Goal: Check status: Check status

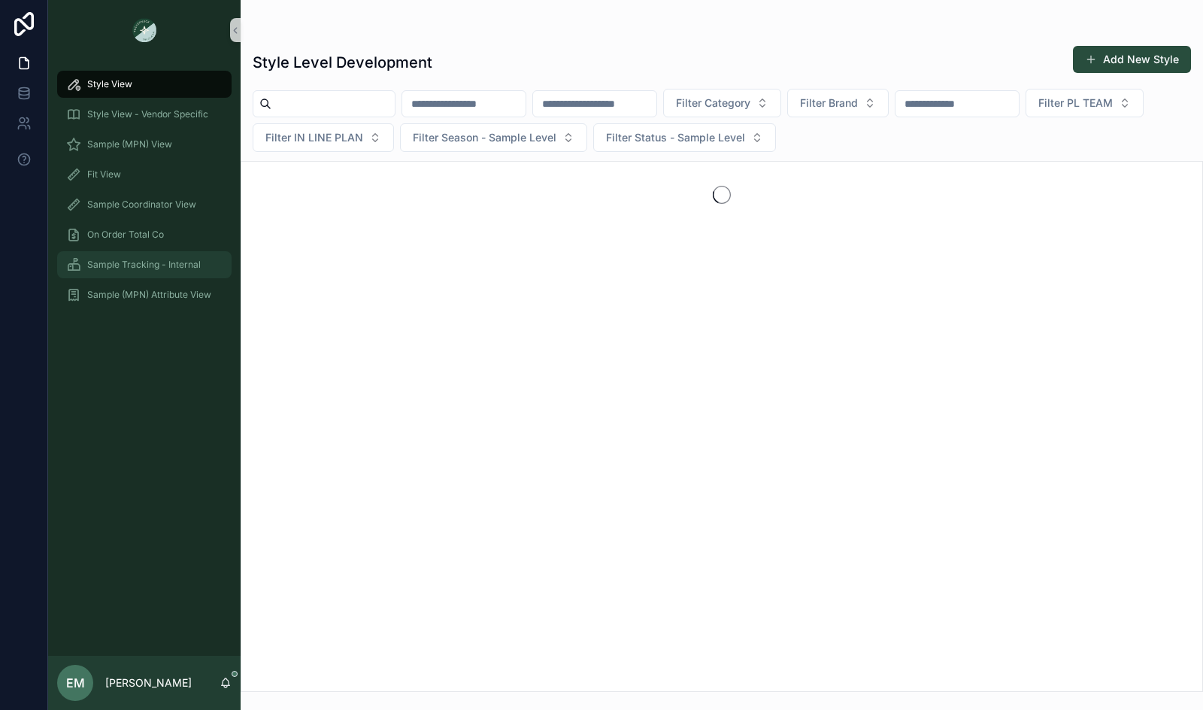
click at [122, 261] on span "Sample Tracking - Internal" at bounding box center [144, 265] width 114 height 12
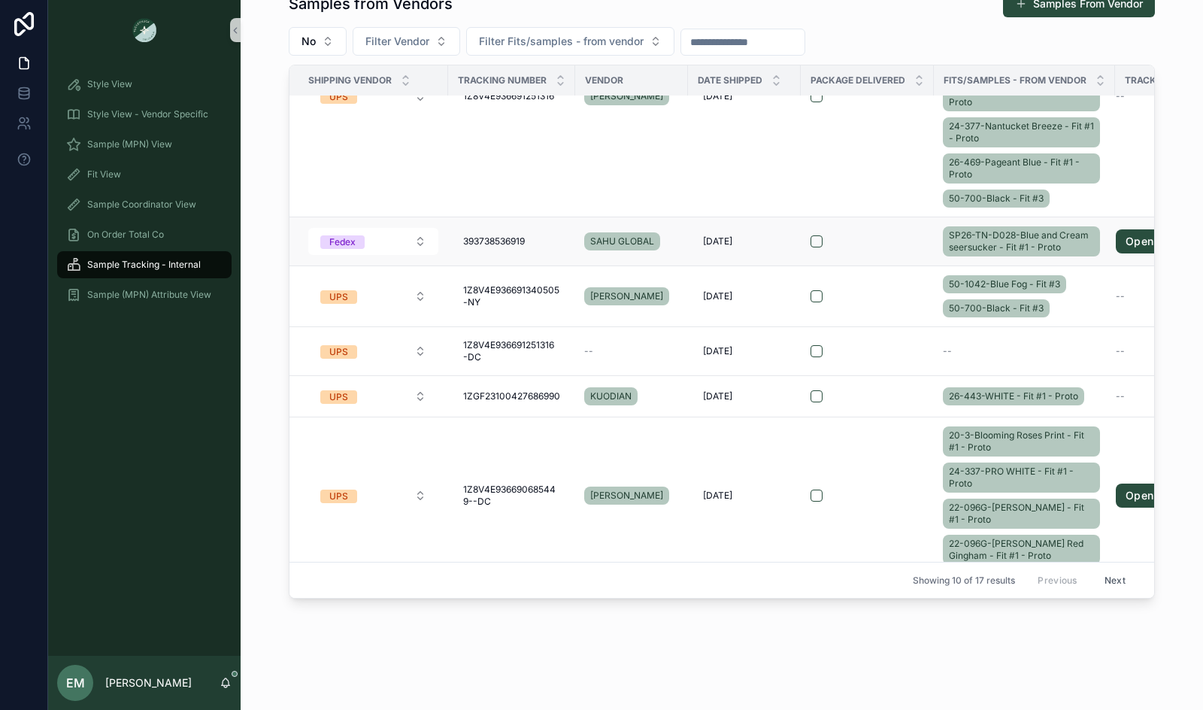
scroll to position [559, 0]
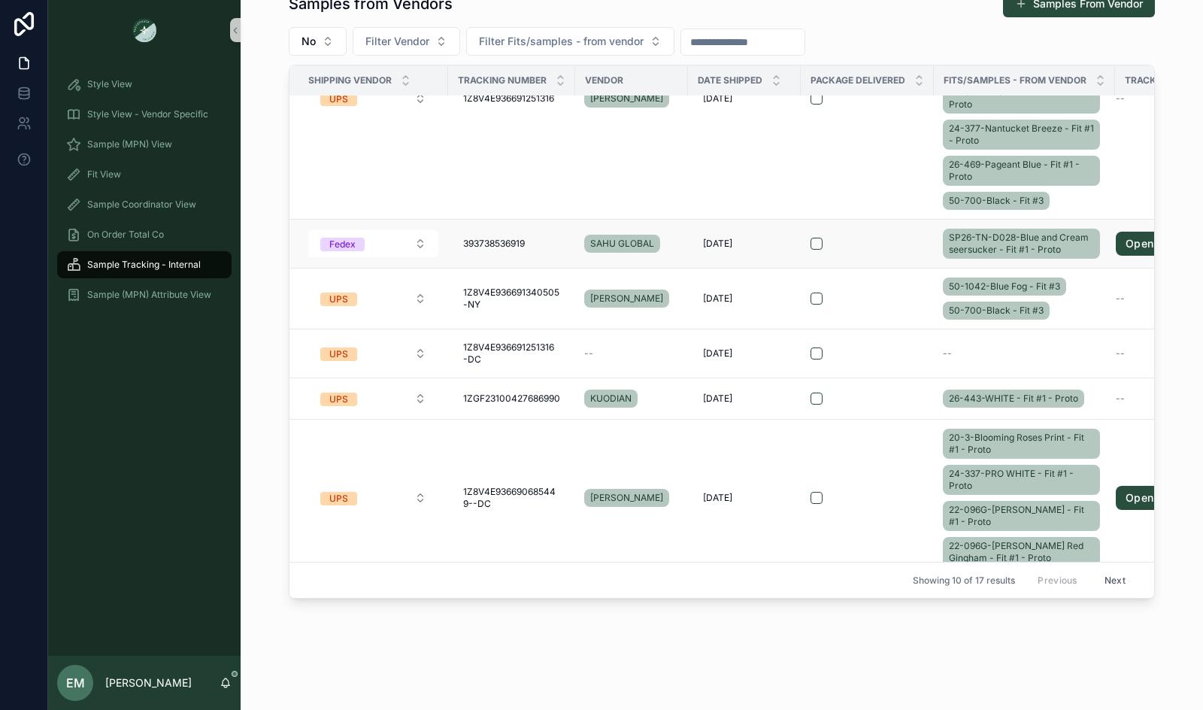
click at [898, 245] on div "scrollable content" at bounding box center [867, 244] width 114 height 12
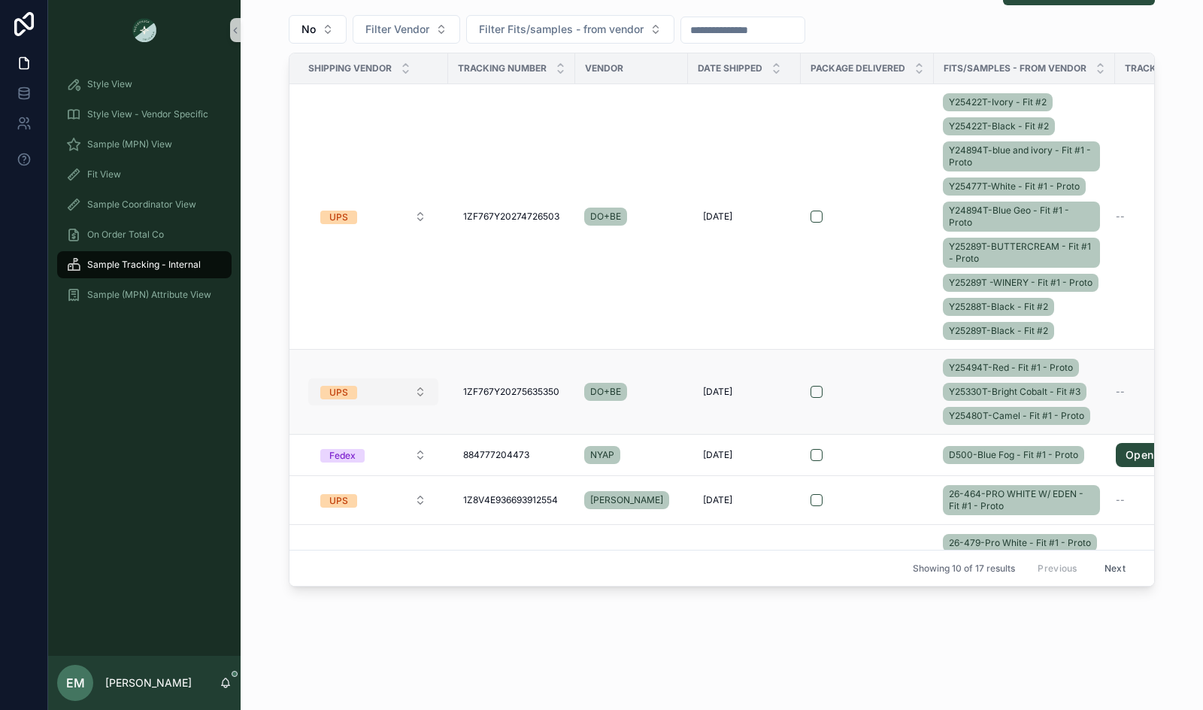
scroll to position [580, 0]
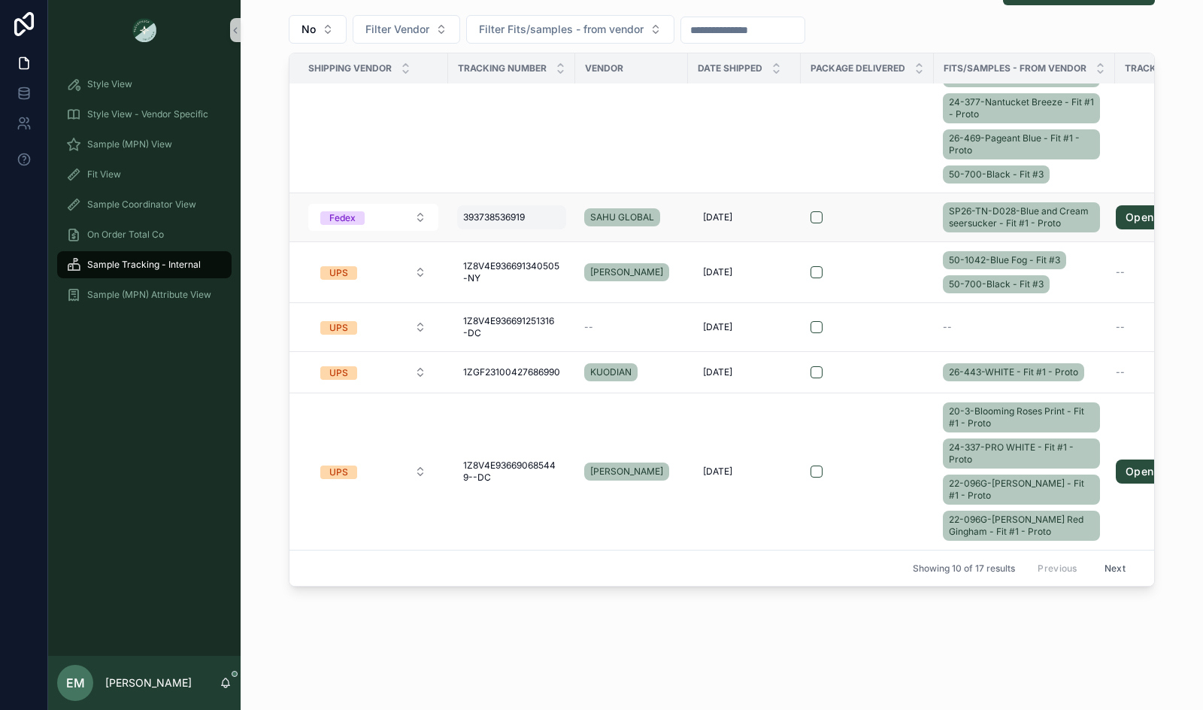
click at [483, 215] on span "393738536919" at bounding box center [494, 217] width 62 height 12
click at [498, 244] on input "**********" at bounding box center [536, 238] width 143 height 21
click at [880, 214] on div "scrollable content" at bounding box center [867, 217] width 114 height 12
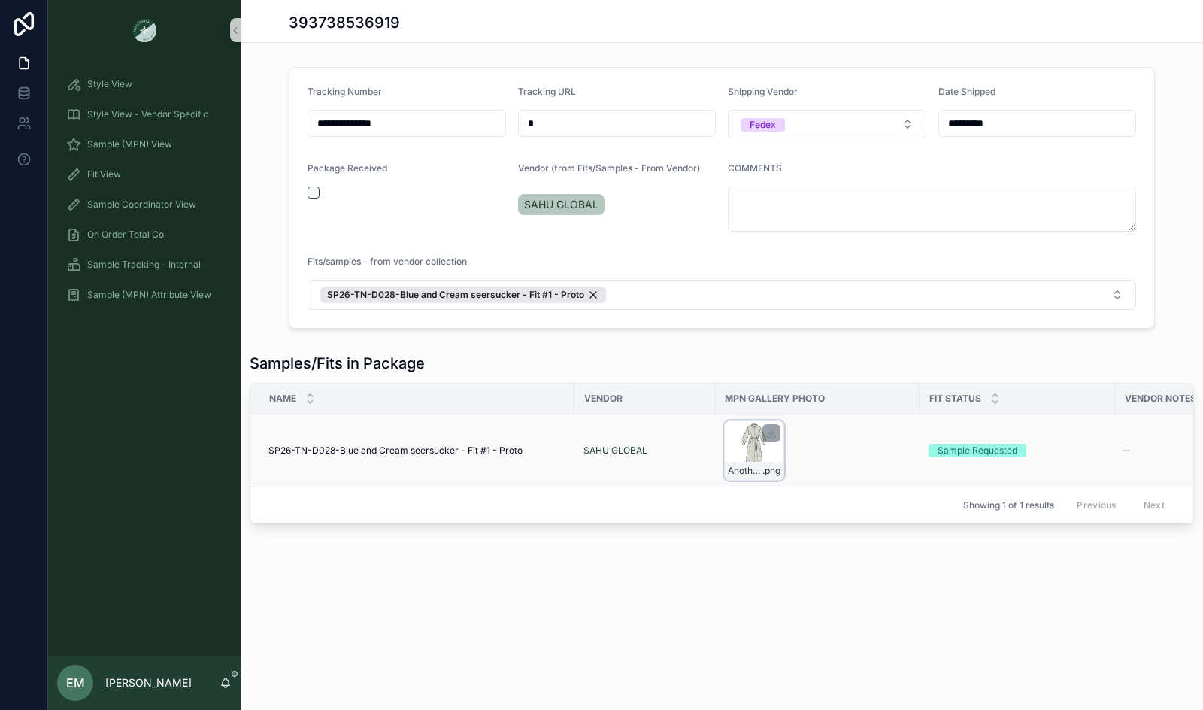
click at [738, 449] on div "Another_Shirt_dress-Seersucker-Stripe .png" at bounding box center [754, 450] width 60 height 60
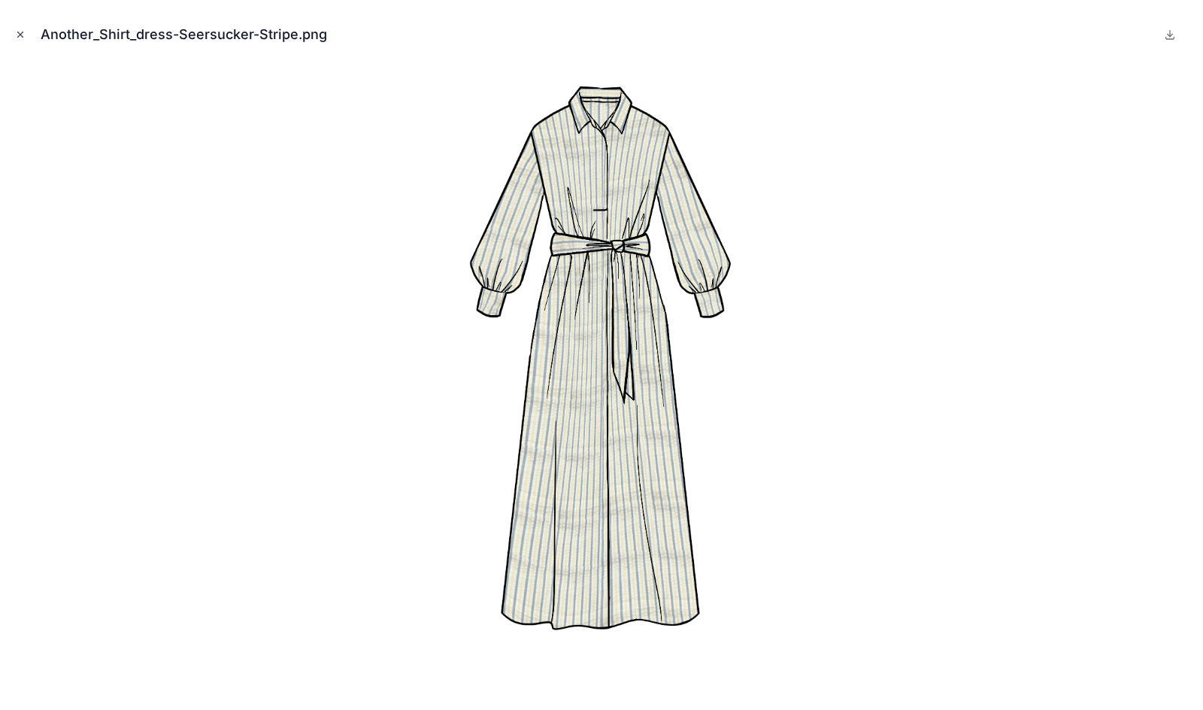
click at [21, 29] on icon "Close modal" at bounding box center [20, 34] width 11 height 11
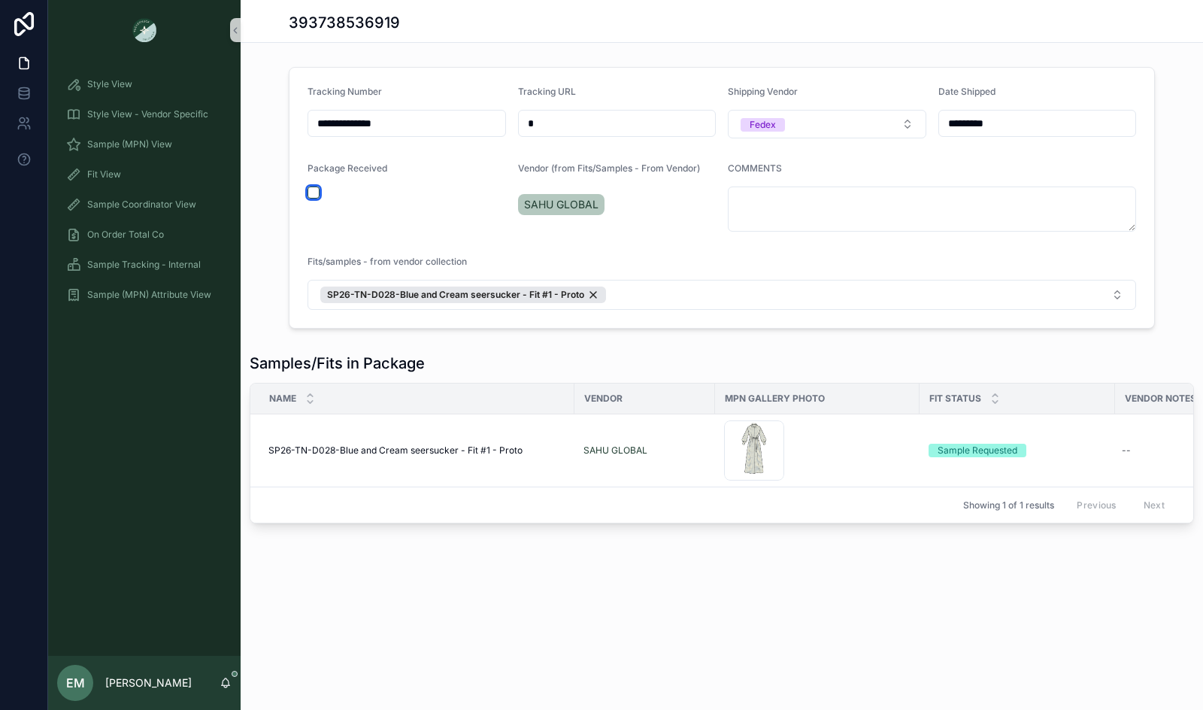
click at [312, 192] on button "scrollable content" at bounding box center [313, 192] width 12 height 12
click at [265, 168] on div "**********" at bounding box center [722, 198] width 962 height 274
click at [143, 267] on span "Sample Tracking - Internal" at bounding box center [144, 265] width 114 height 12
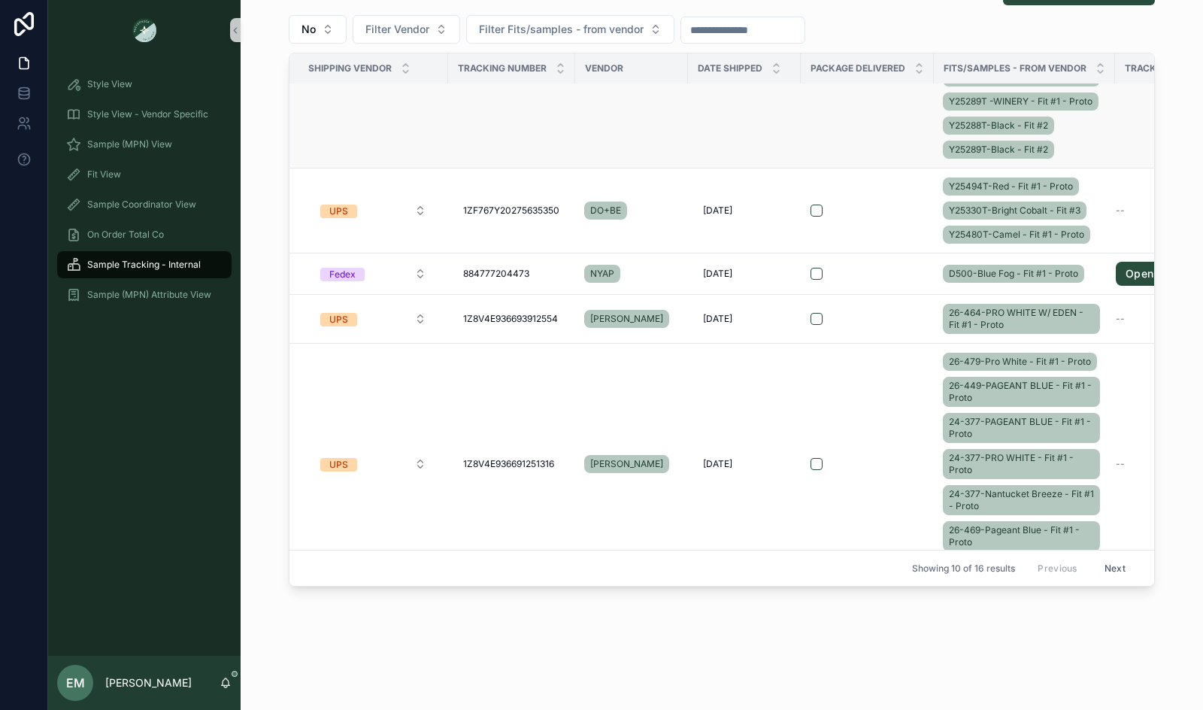
scroll to position [144, 0]
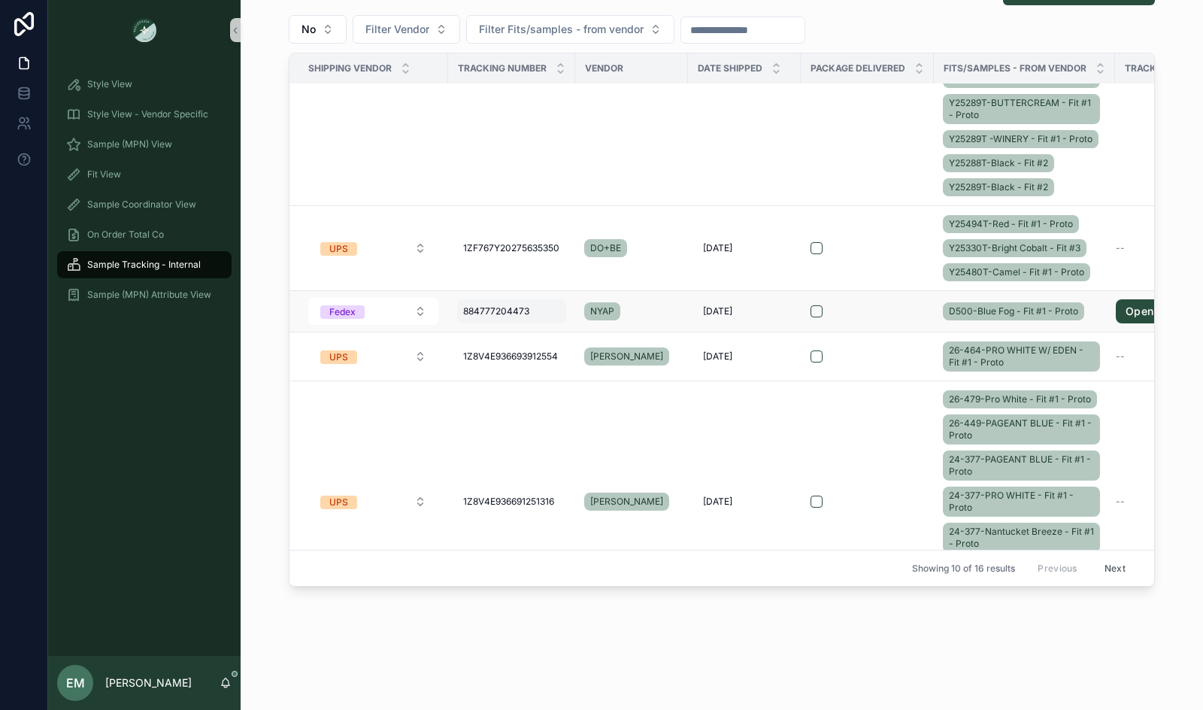
click at [489, 315] on span "884777204473" at bounding box center [496, 311] width 66 height 12
click at [505, 347] on input "**********" at bounding box center [536, 340] width 143 height 21
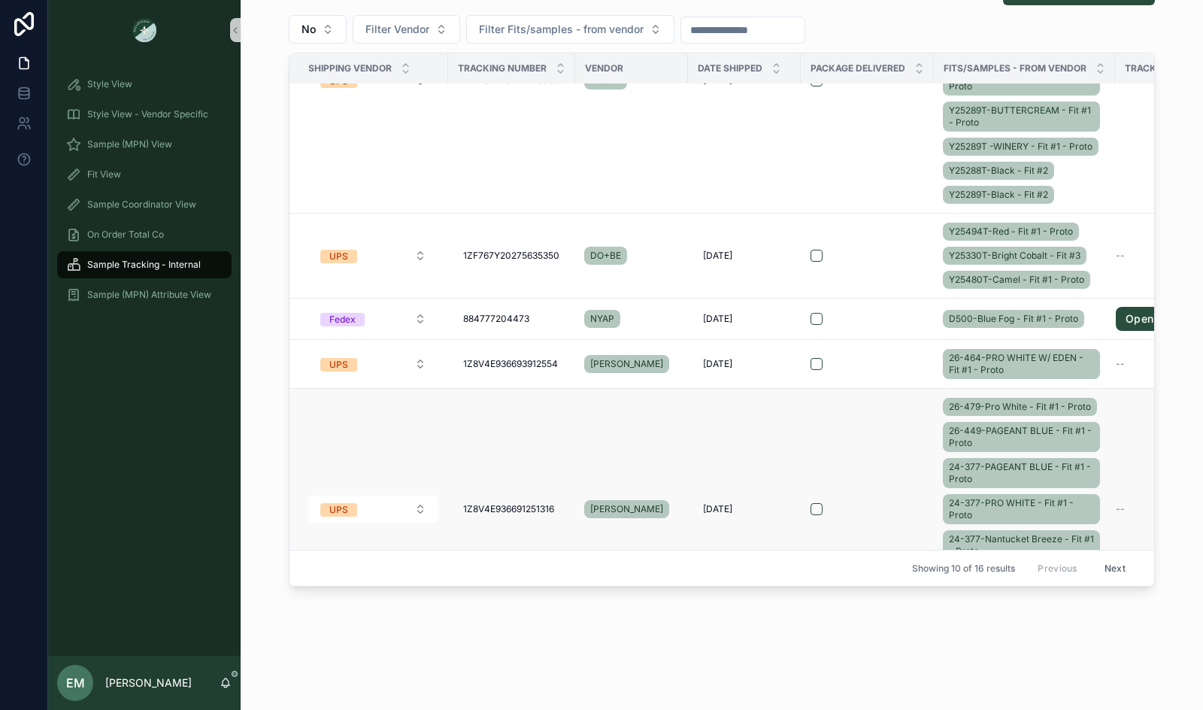
scroll to position [129, 0]
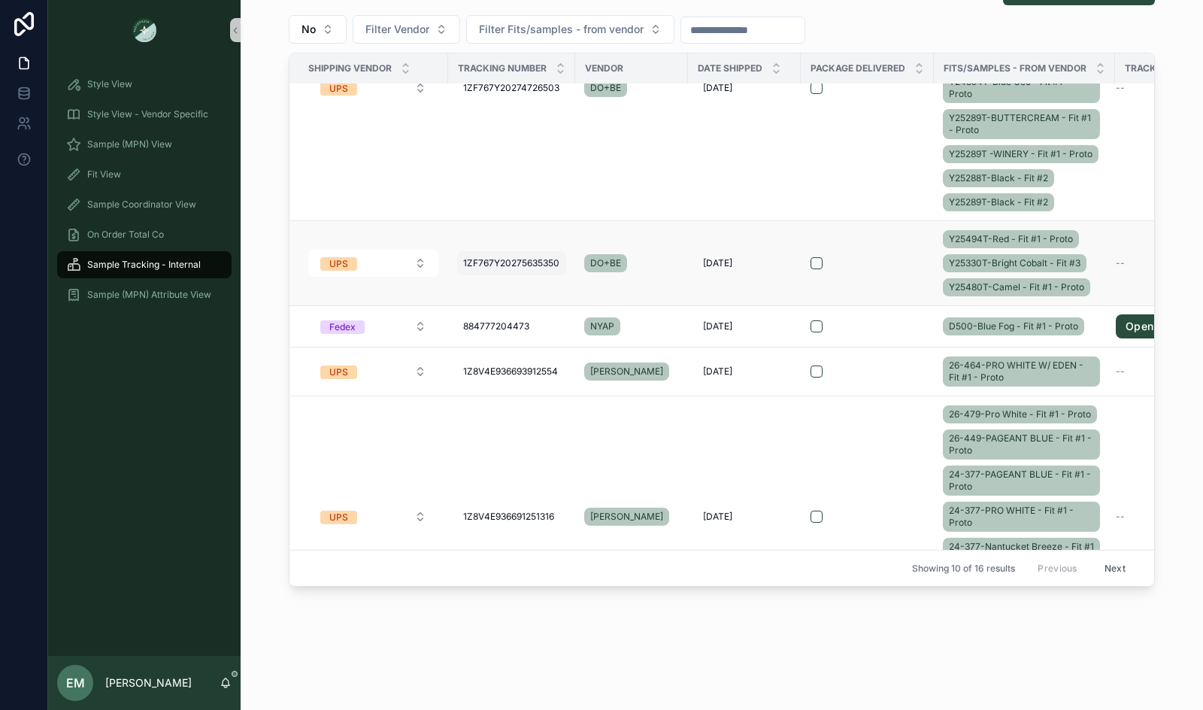
click at [498, 269] on span "1ZF767Y20275635350" at bounding box center [511, 263] width 96 height 12
click at [516, 294] on input "**********" at bounding box center [536, 293] width 143 height 21
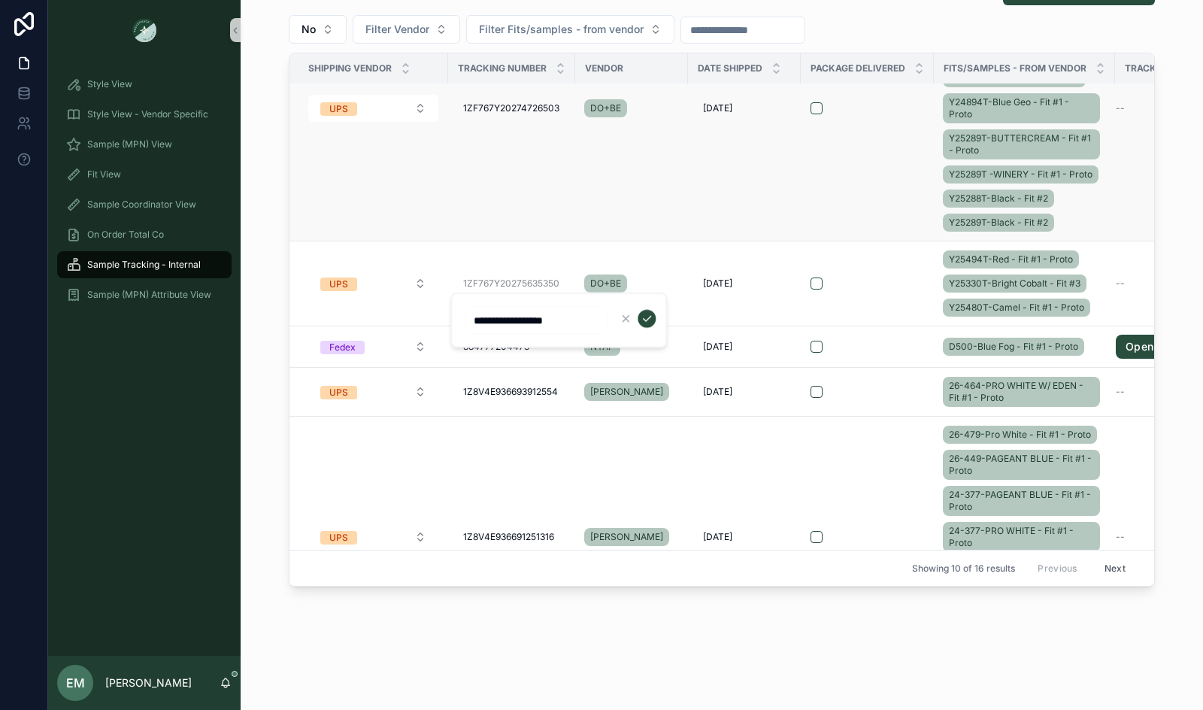
scroll to position [81, 0]
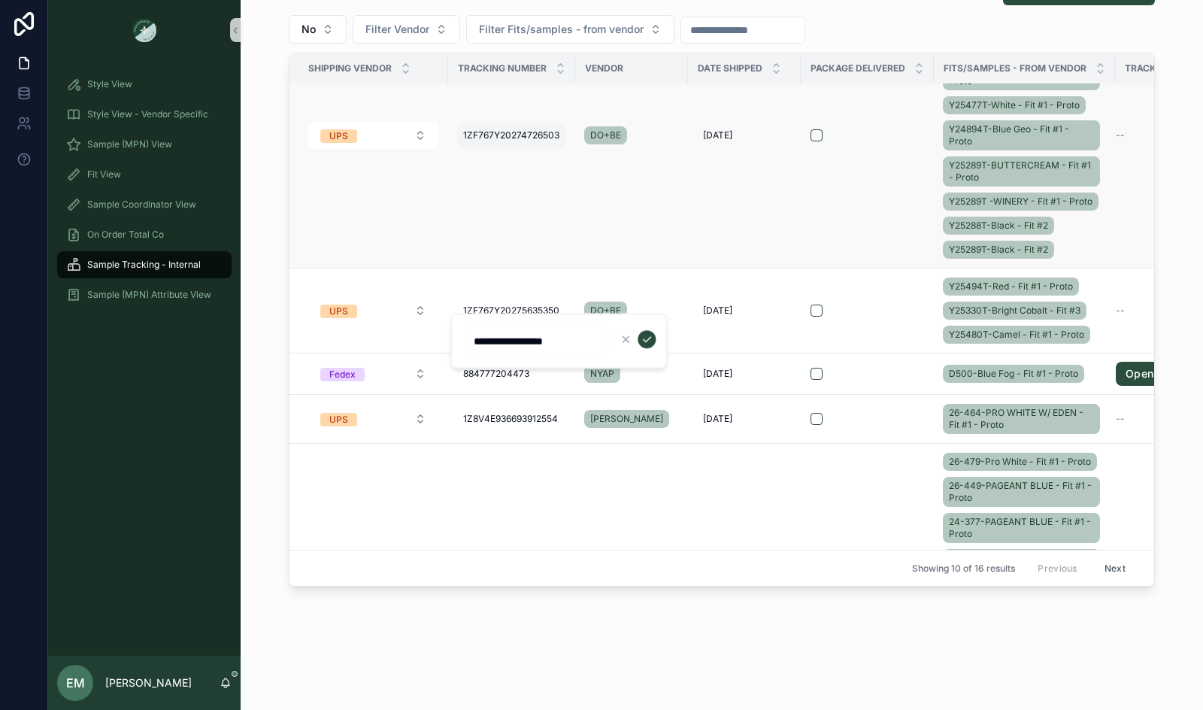
click at [499, 141] on span "1ZF767Y20274726503" at bounding box center [511, 135] width 96 height 12
click at [499, 153] on input "**********" at bounding box center [536, 160] width 143 height 21
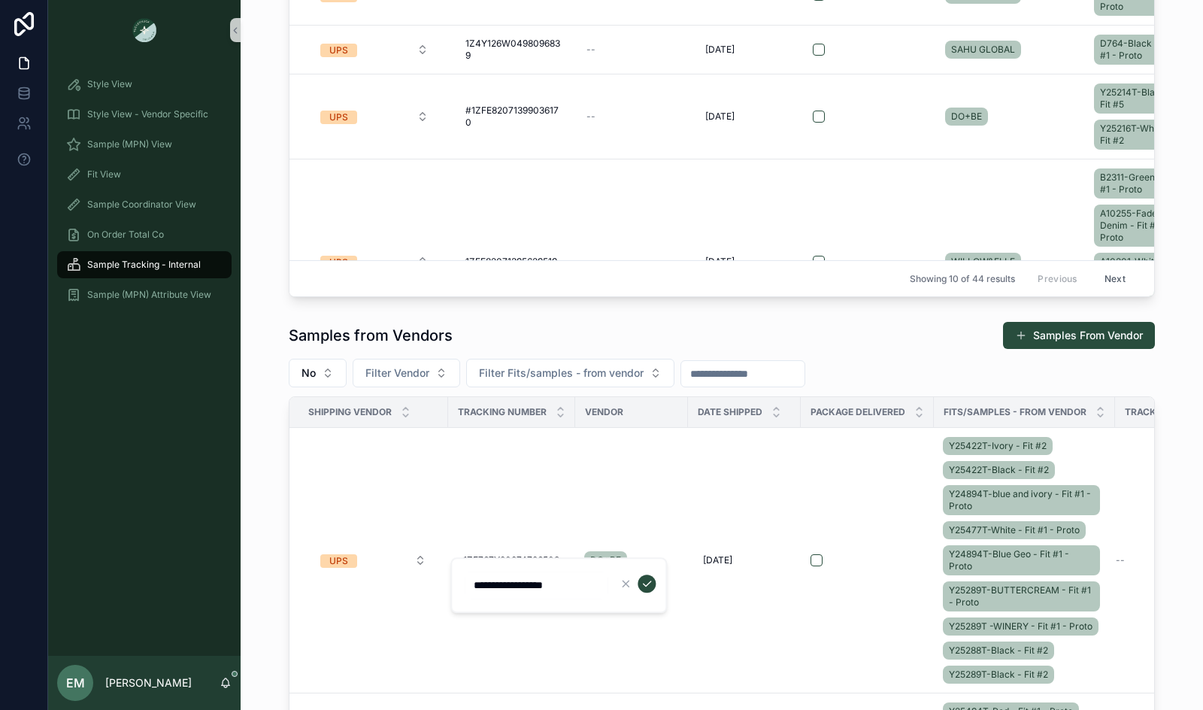
click at [277, 413] on div "Samples from Vendors Samples From Vendor No Filter Vendor Filter Fits/samples -…" at bounding box center [722, 625] width 938 height 621
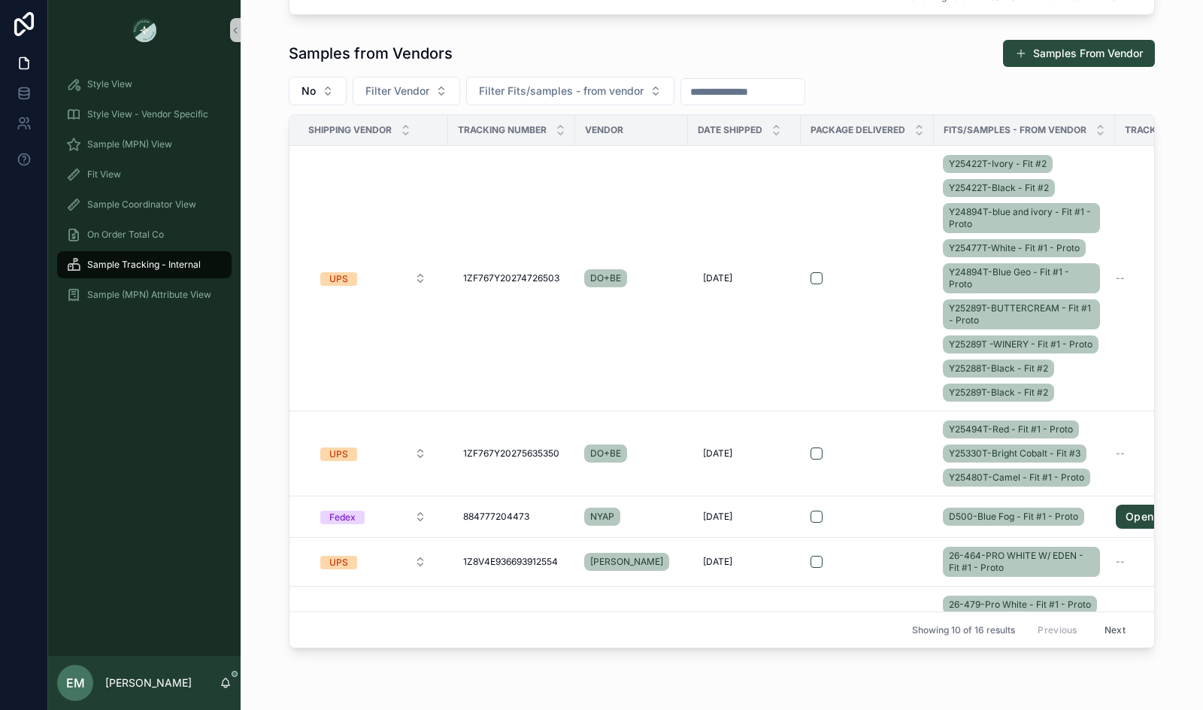
click at [1110, 623] on button "Next" at bounding box center [1115, 629] width 42 height 23
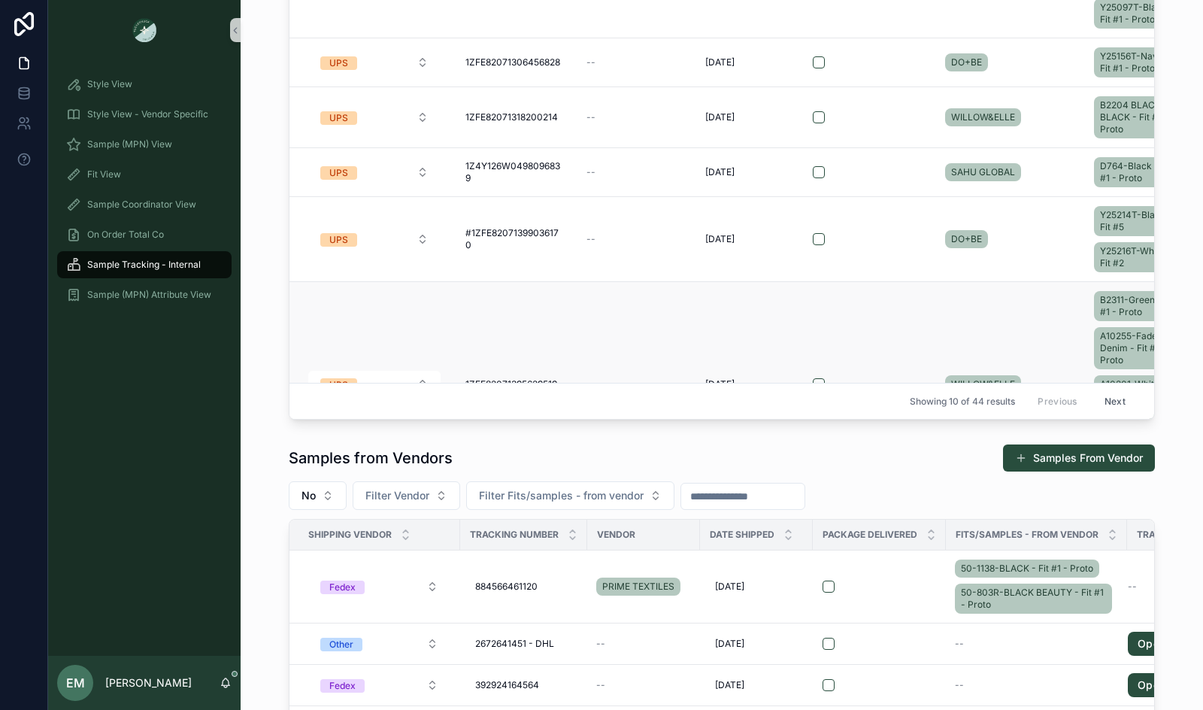
scroll to position [486, 0]
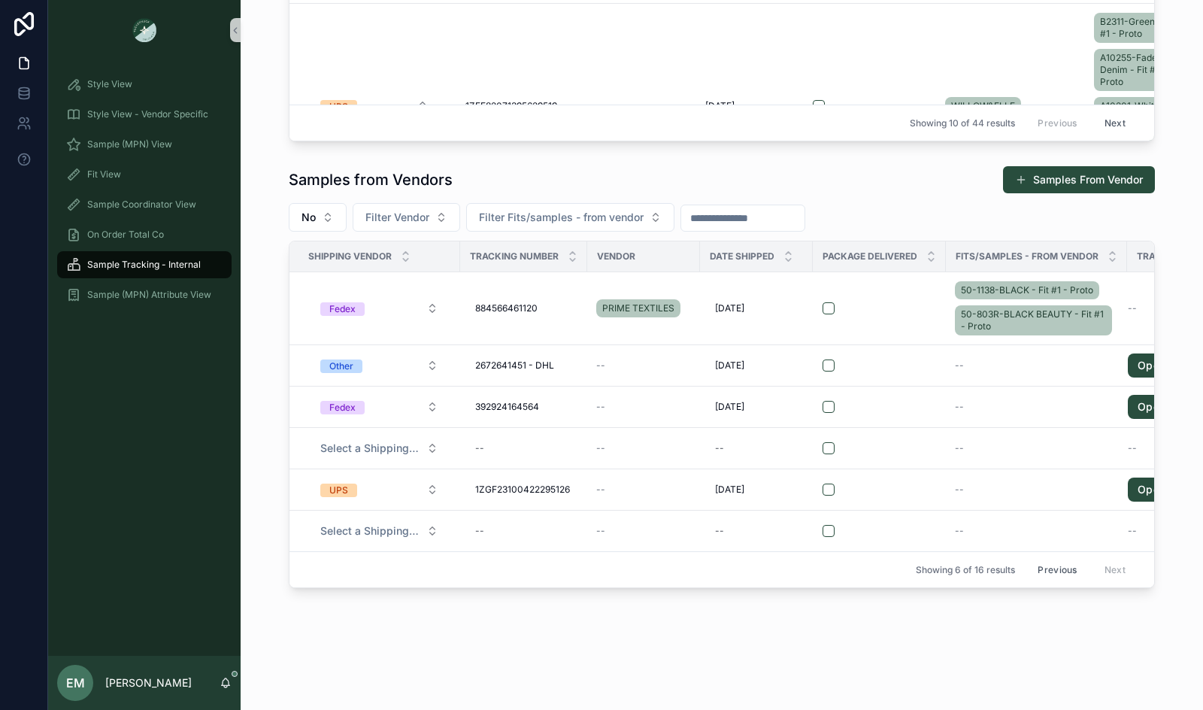
click at [1057, 566] on button "Previous" at bounding box center [1057, 569] width 60 height 23
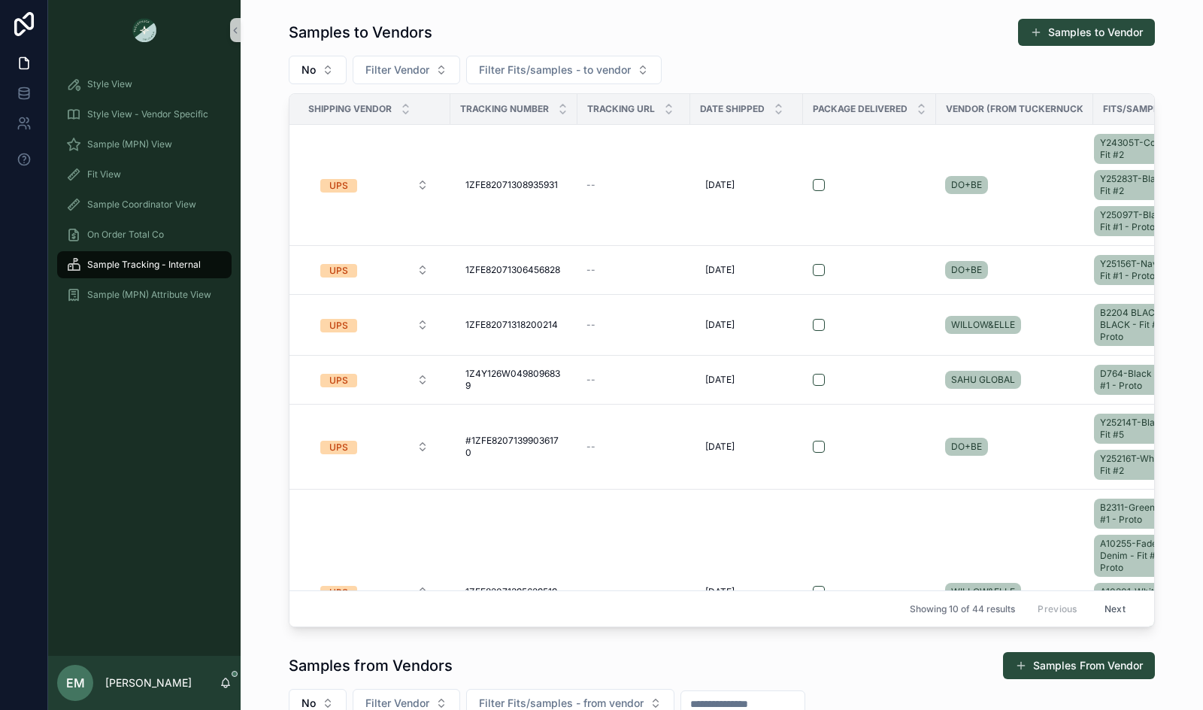
click at [268, 231] on div "Samples to Vendors Samples to Vendor No Filter Vendor Filter Fits/samples - to …" at bounding box center [722, 322] width 938 height 621
click at [145, 159] on div "Fit View" at bounding box center [144, 174] width 192 height 30
click at [133, 176] on div "Fit View" at bounding box center [144, 174] width 156 height 24
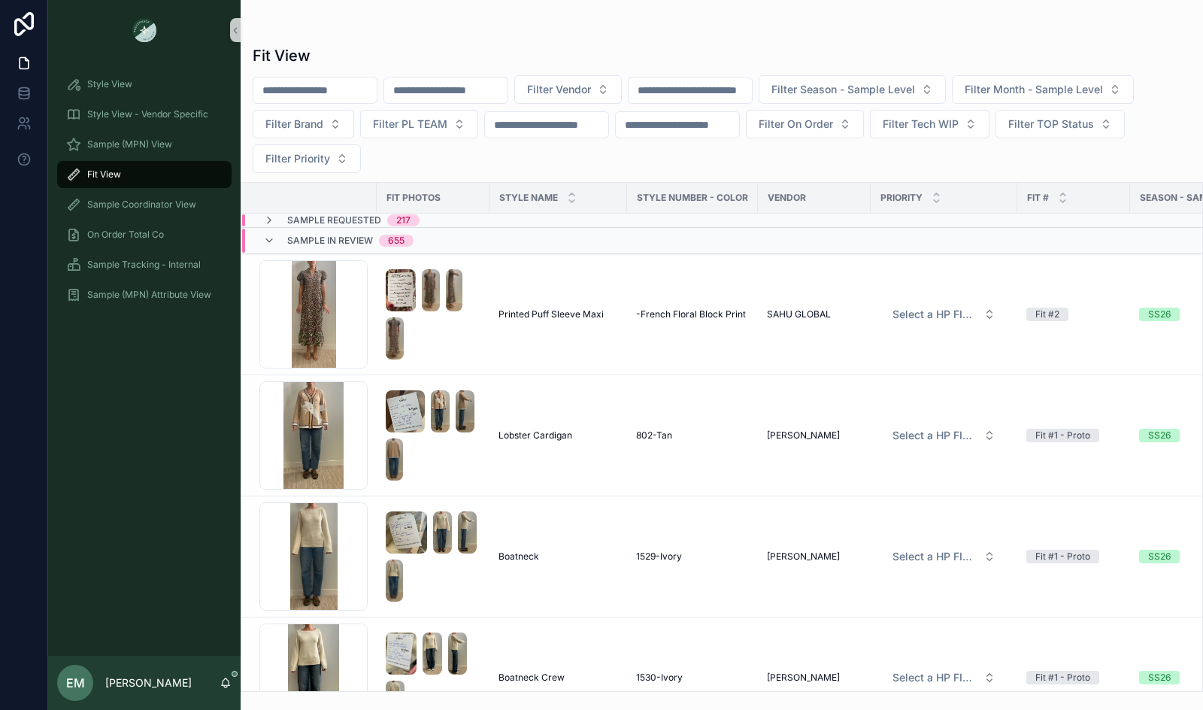
click at [311, 242] on span "Sample In Review" at bounding box center [330, 241] width 86 height 12
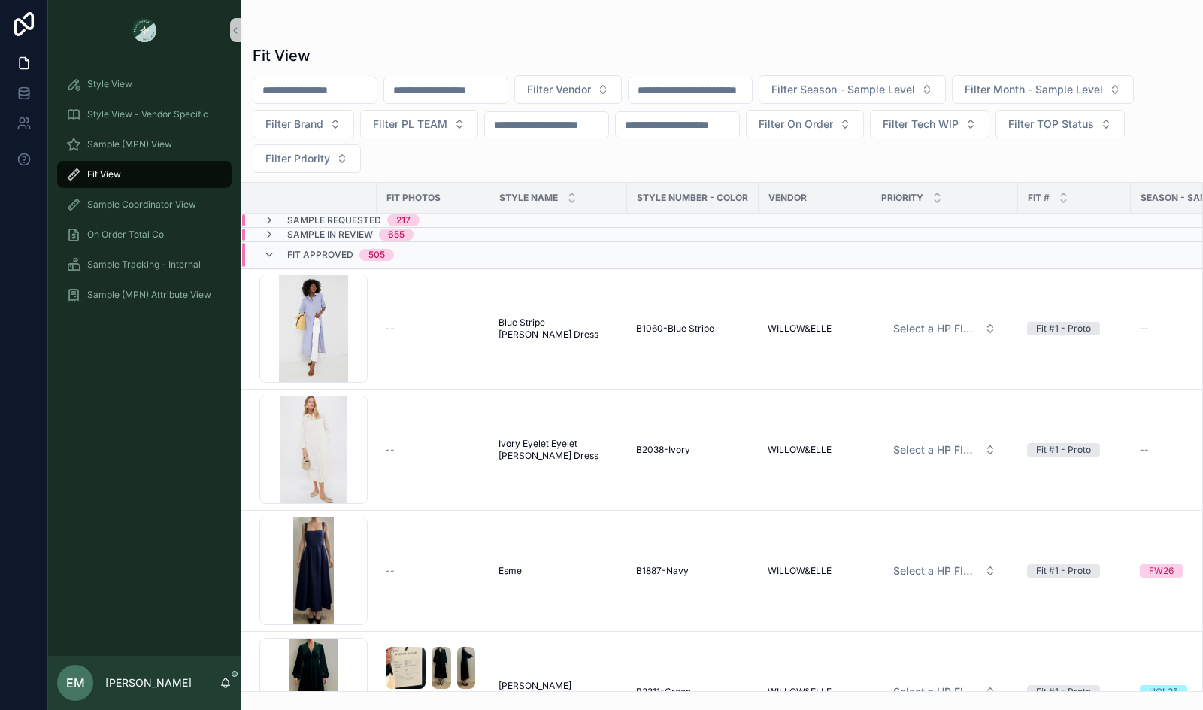
click at [310, 250] on span "Fit Approved" at bounding box center [320, 255] width 66 height 12
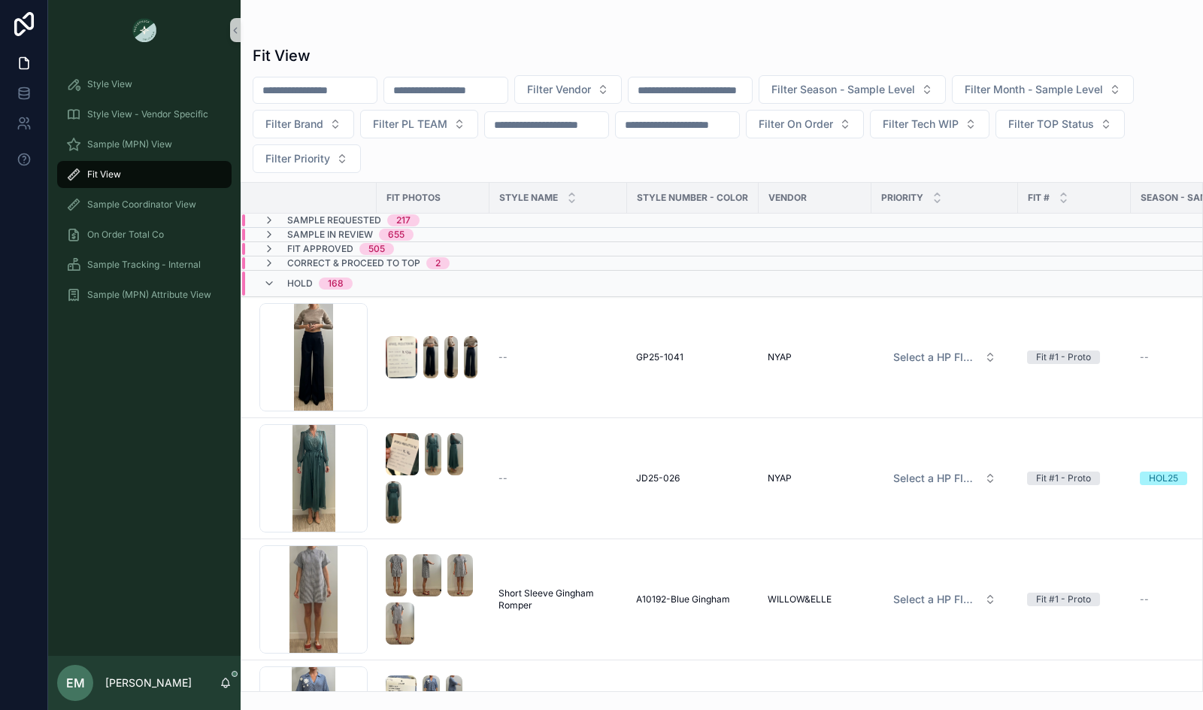
click at [302, 281] on span "HOLD" at bounding box center [300, 283] width 26 height 12
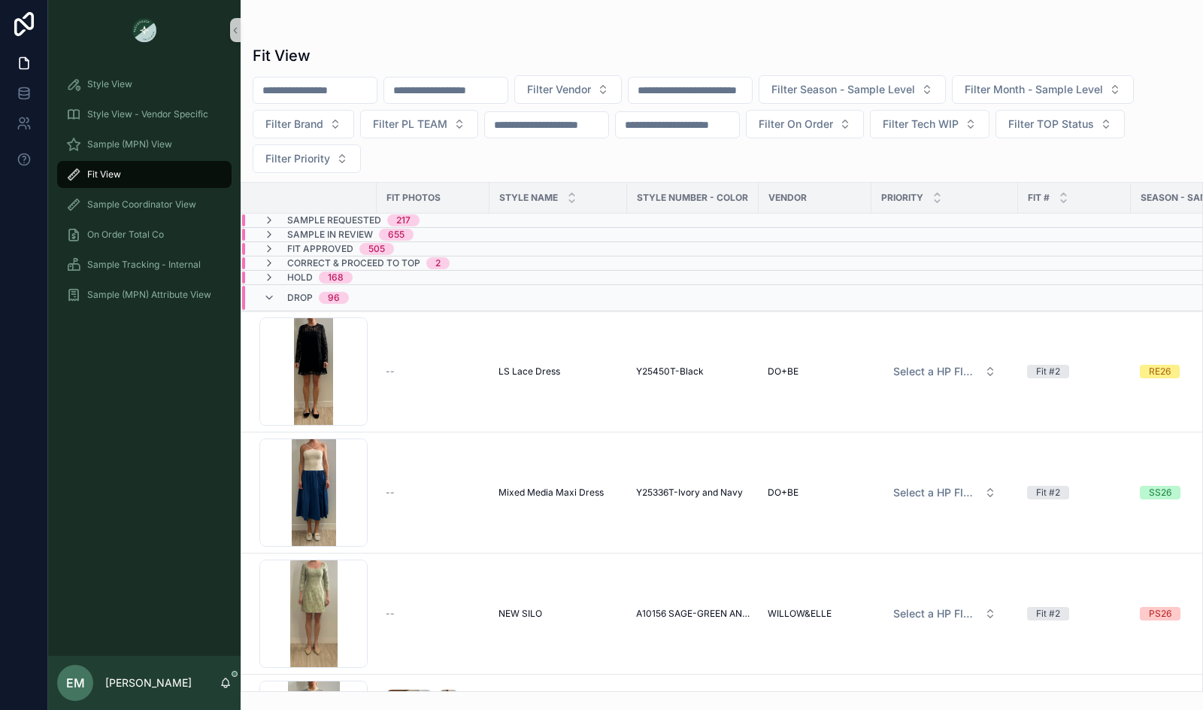
click at [298, 294] on span "Drop" at bounding box center [300, 298] width 26 height 12
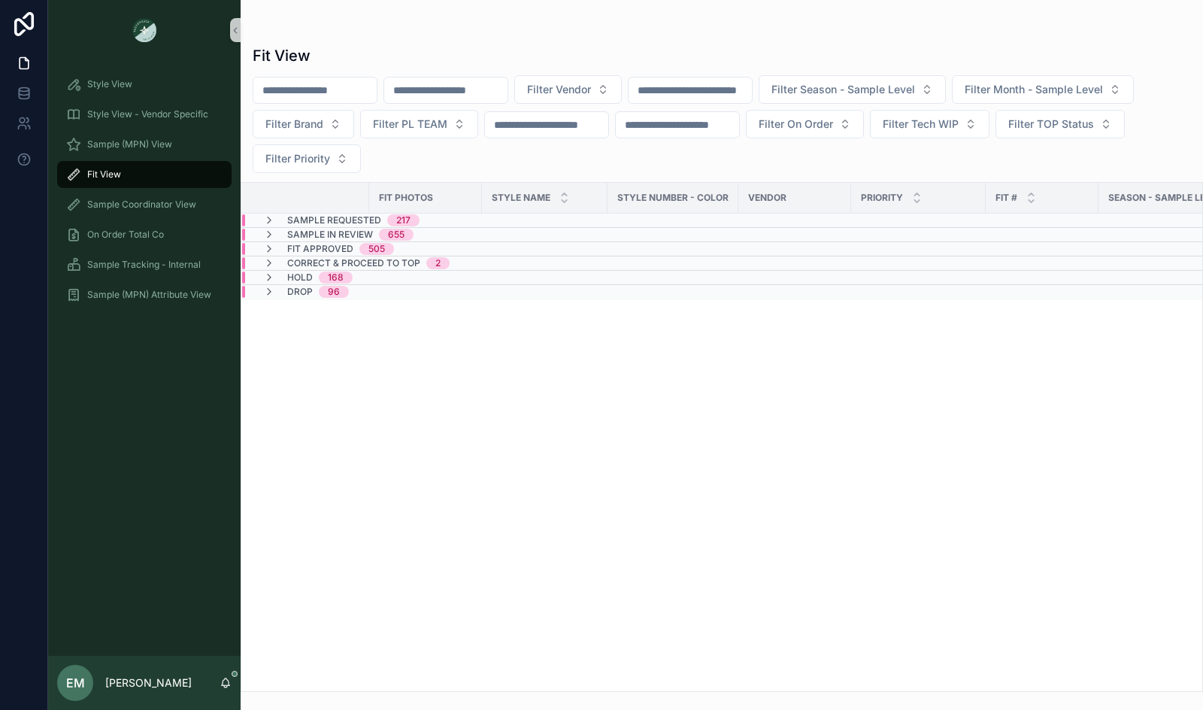
click at [319, 217] on span "Sample Requested" at bounding box center [334, 220] width 94 height 12
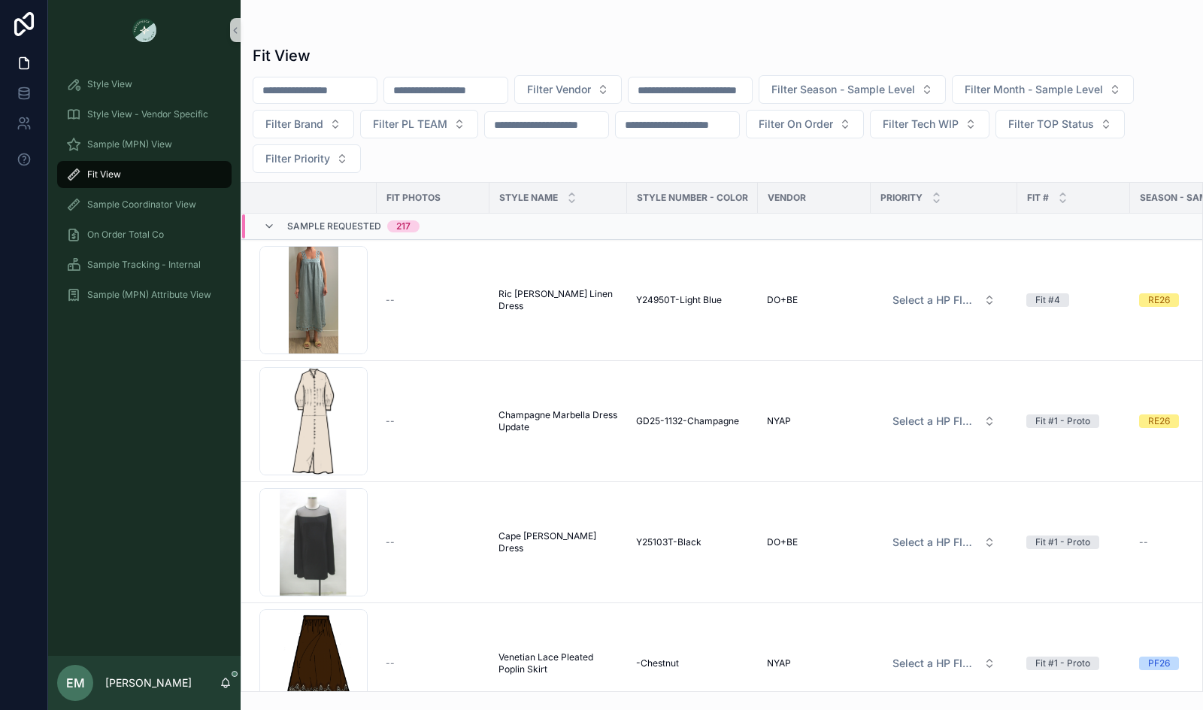
click at [319, 220] on span "Sample Requested" at bounding box center [334, 226] width 94 height 12
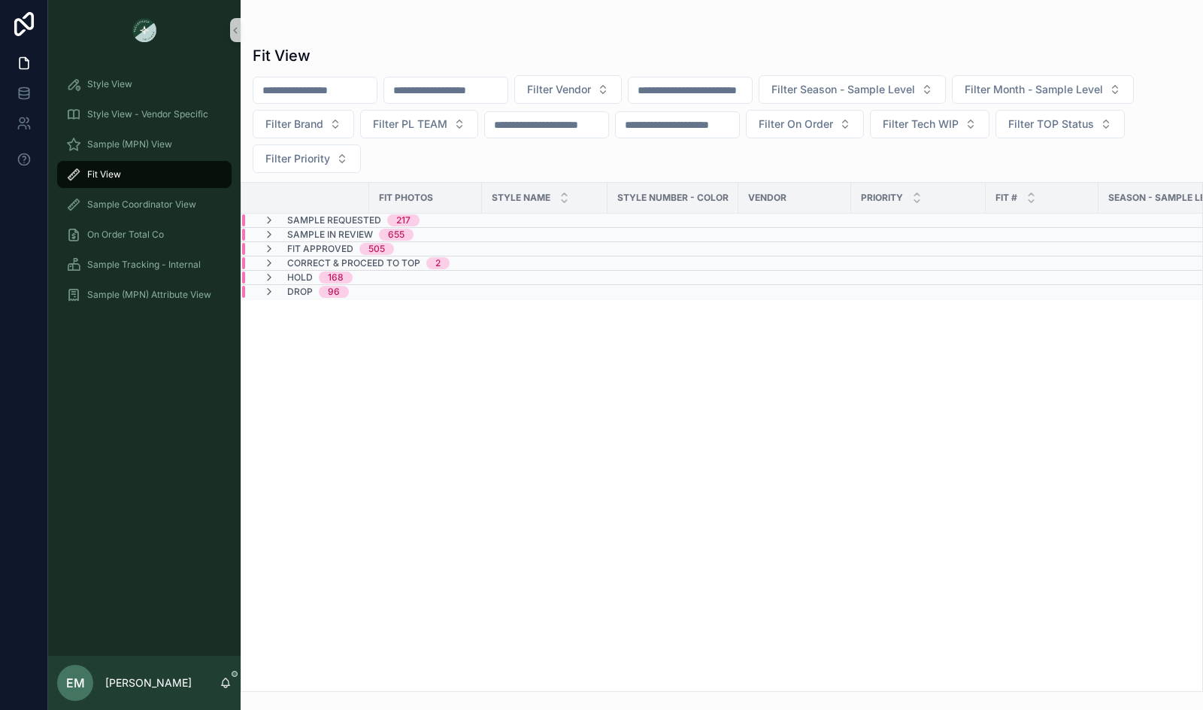
click at [319, 229] on span "Sample In Review" at bounding box center [330, 235] width 86 height 12
